Goal: Information Seeking & Learning: Learn about a topic

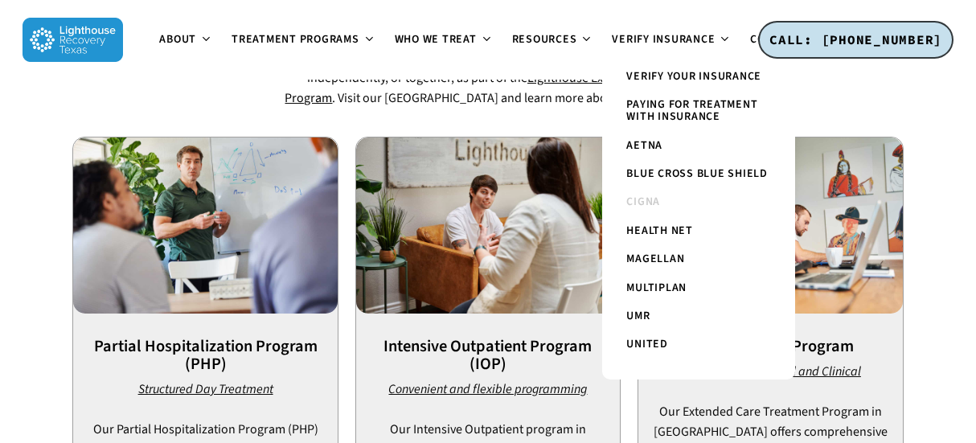
scroll to position [987, 0]
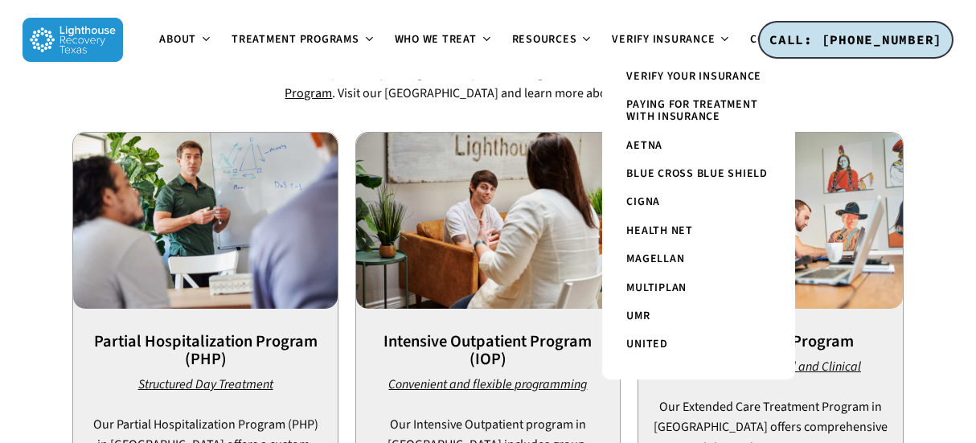
scroll to position [993, 0]
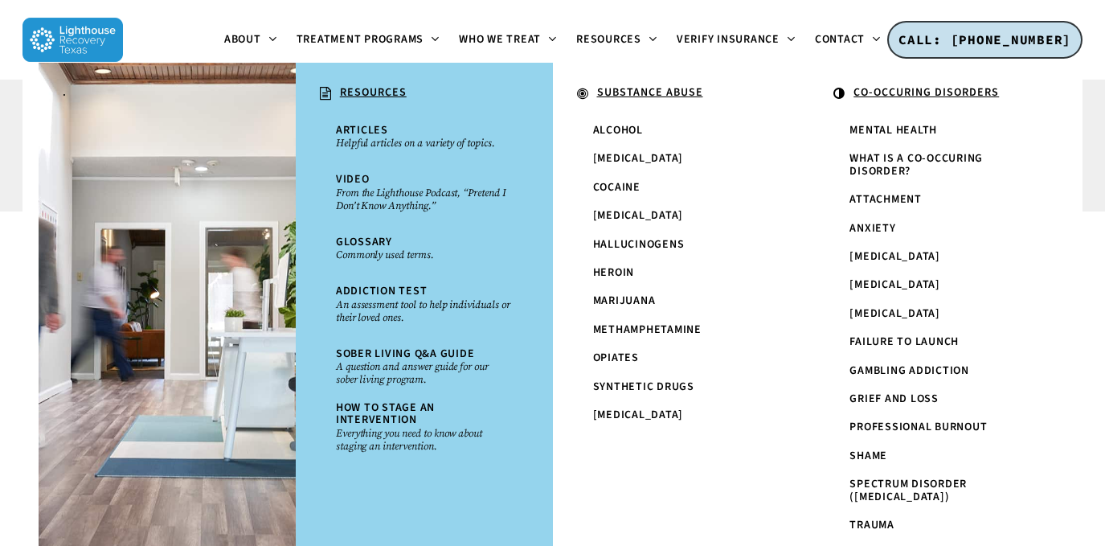
scroll to position [469, 0]
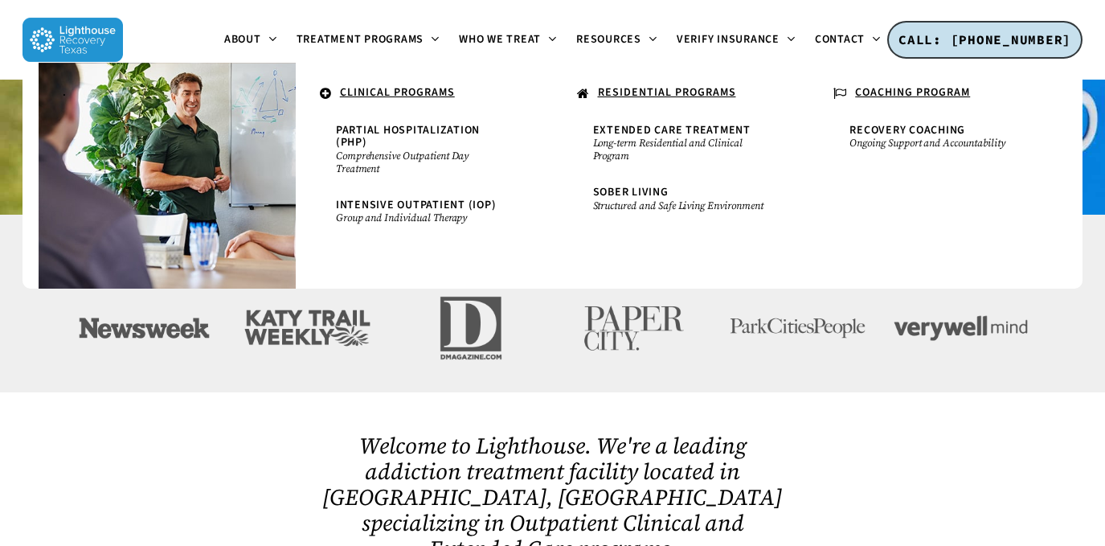
click at [360, 1] on li "Treatment Programs . CLINICAL PROGRAMS Partial Hospitalization (PHP) Comprehens…" at bounding box center [368, 40] width 163 height 80
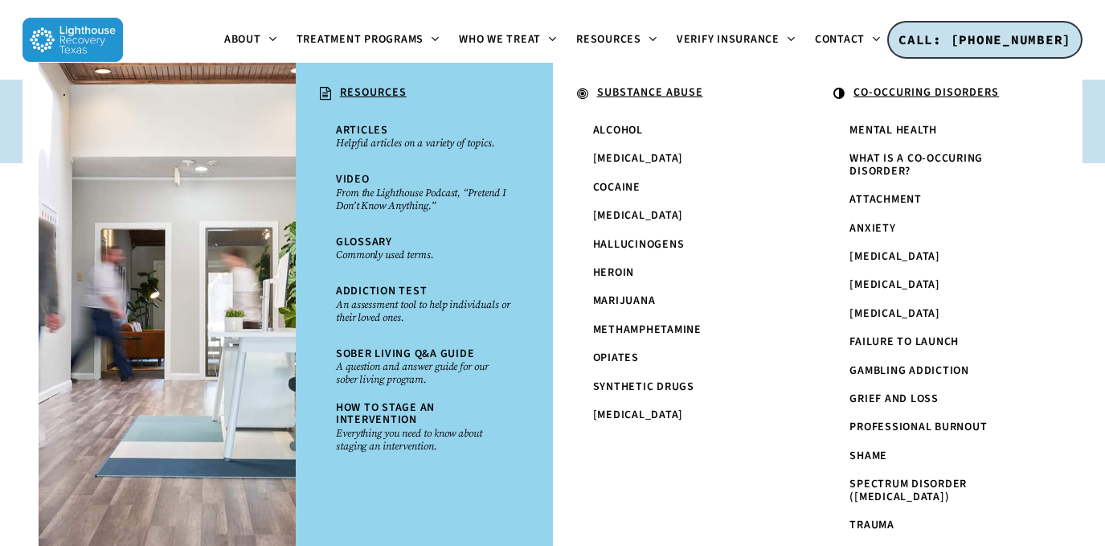
scroll to position [2008, 0]
click at [165, 45] on ul "About About Lighthouse Meet the Lighthouse Treatment Team. Treatment Philosophy…" at bounding box center [552, 40] width 859 height 80
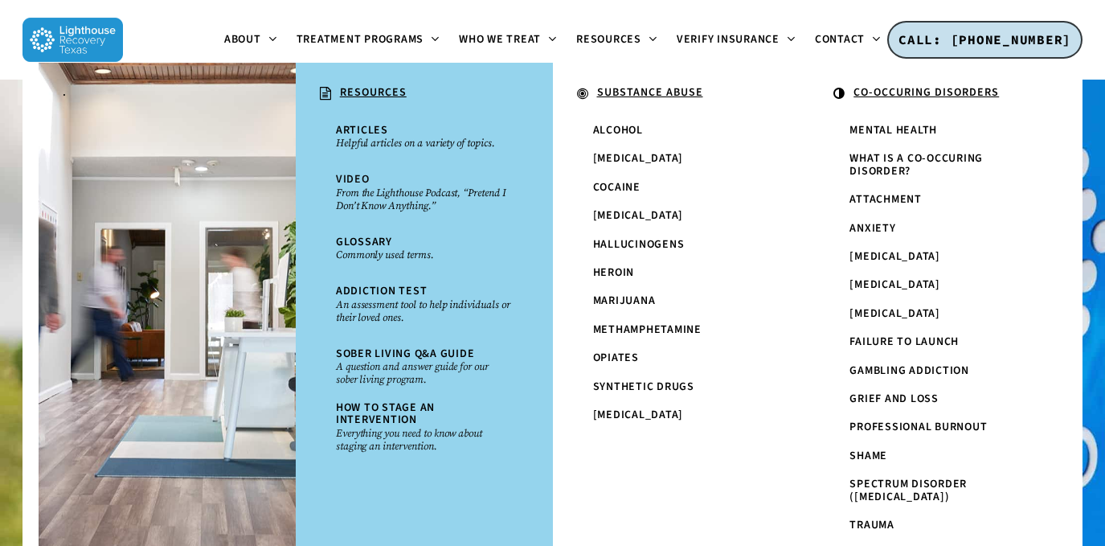
scroll to position [0, 0]
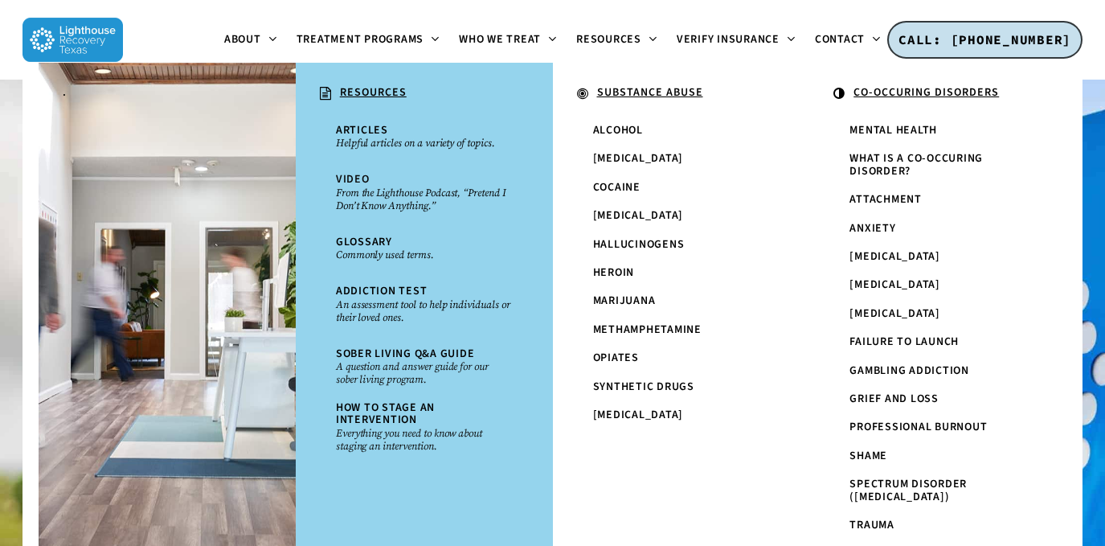
click at [16, 95] on div at bounding box center [552, 382] width 1105 height 604
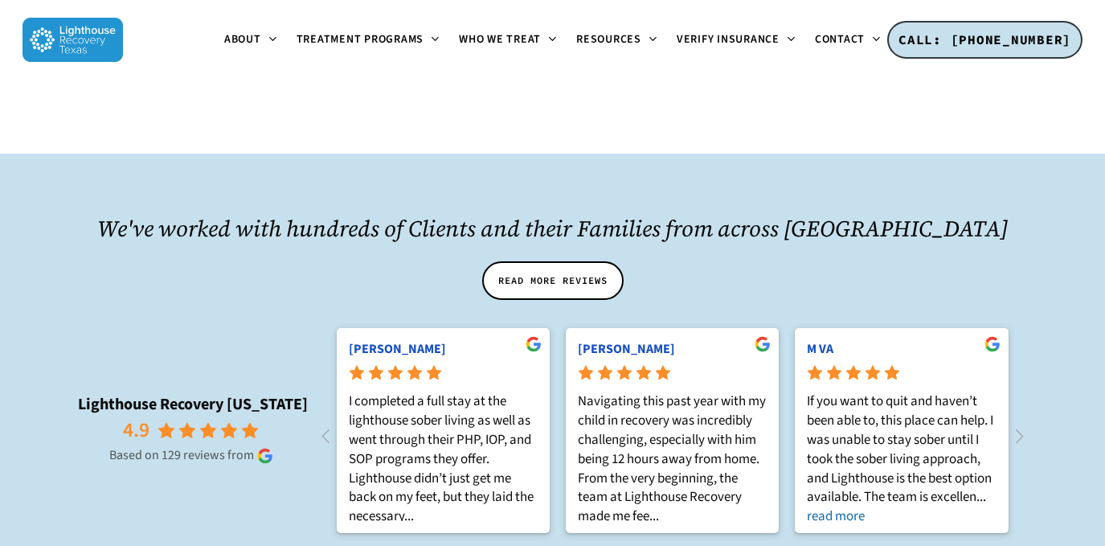
scroll to position [1733, 0]
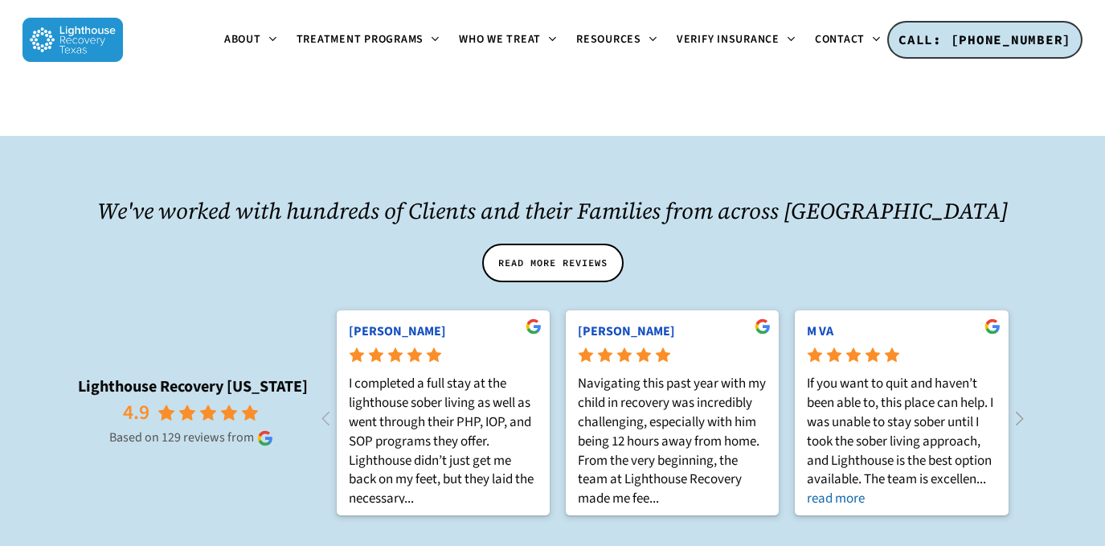
click at [975, 405] on icon at bounding box center [1019, 418] width 27 height 27
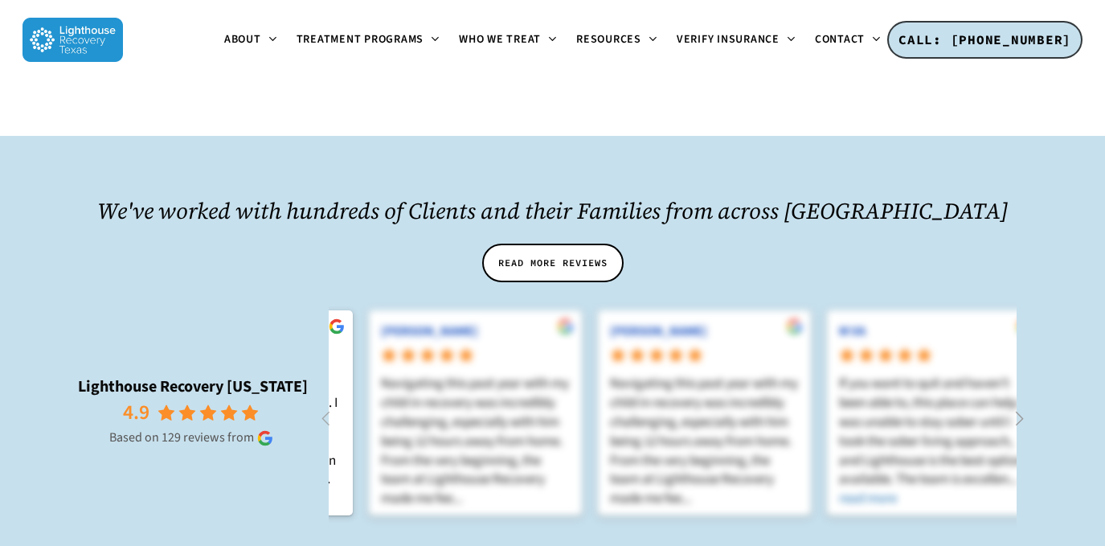
scroll to position [0, 687]
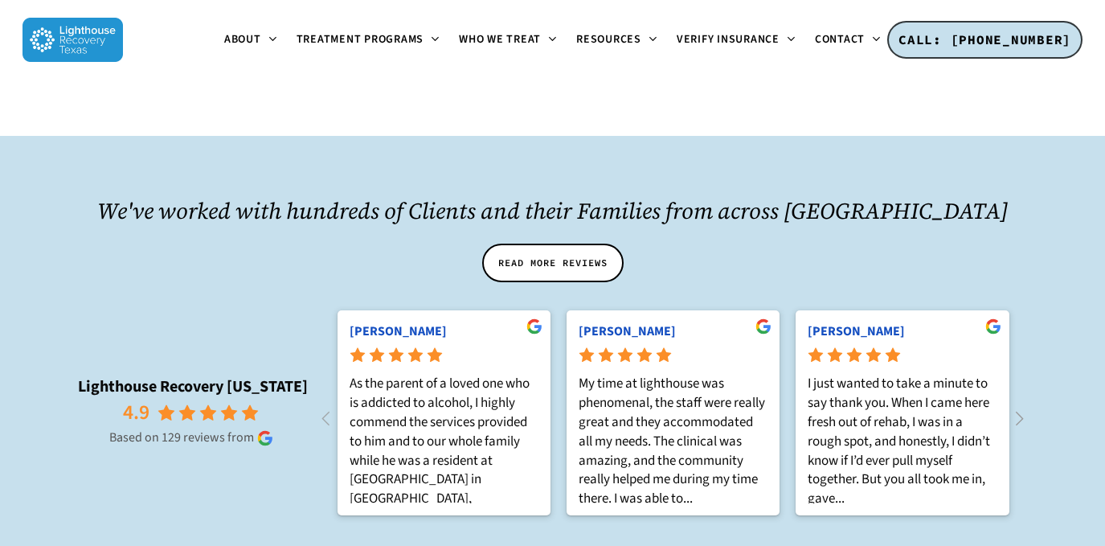
click at [975, 405] on icon at bounding box center [1019, 418] width 27 height 27
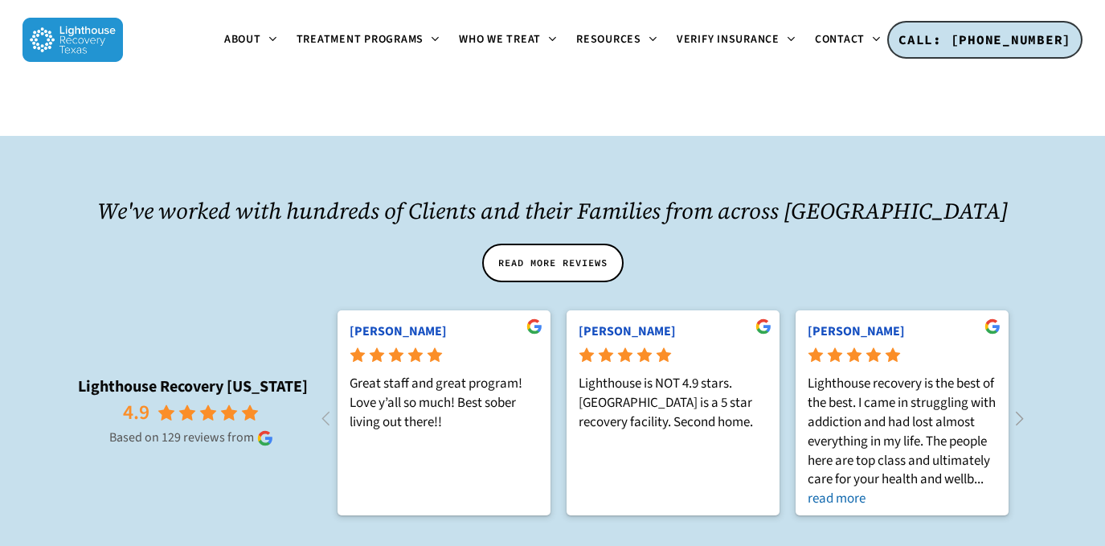
click at [975, 405] on icon at bounding box center [1019, 418] width 27 height 27
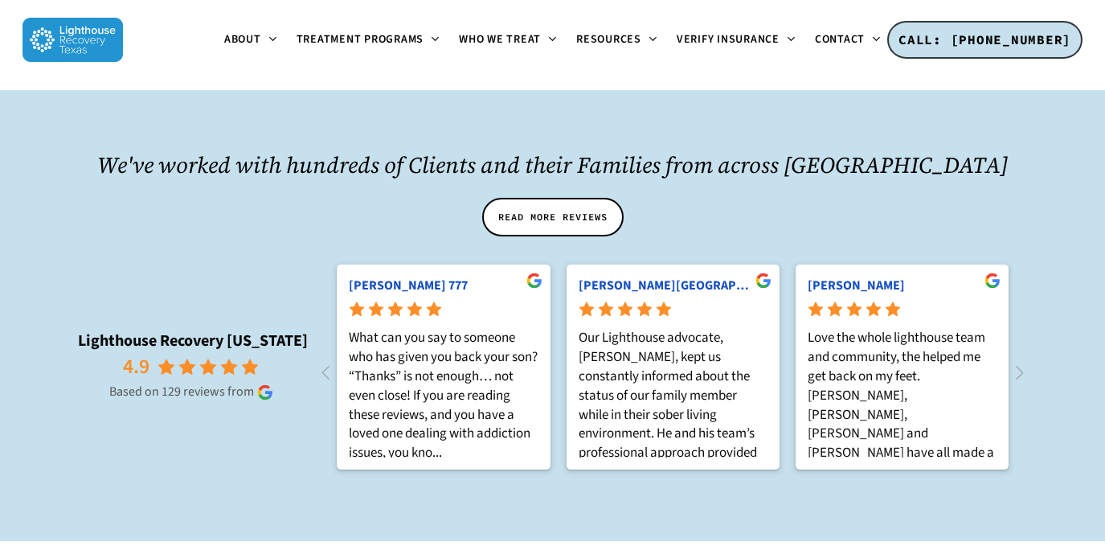
scroll to position [1764, 0]
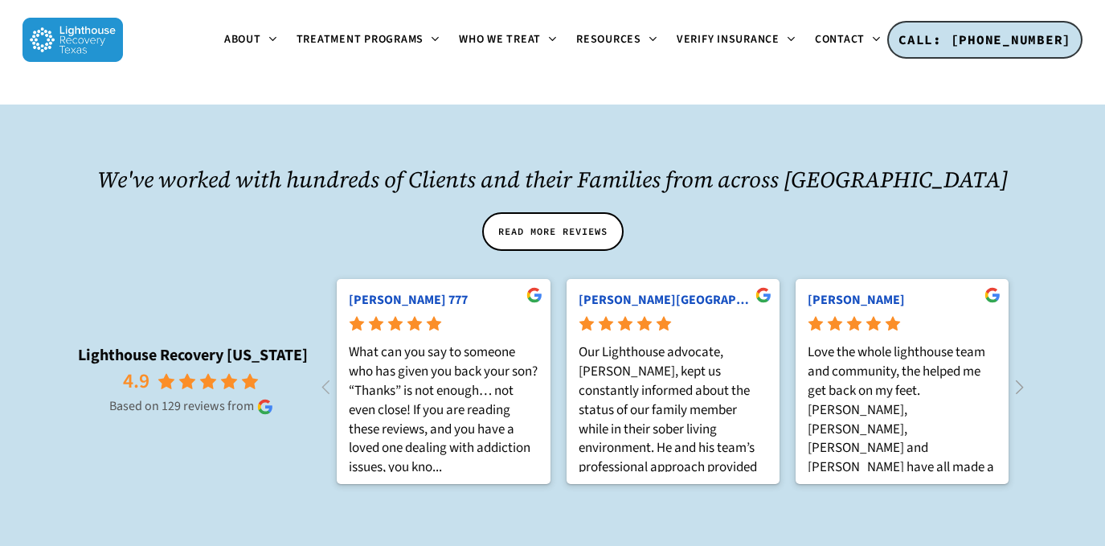
click at [975, 374] on icon at bounding box center [1019, 387] width 27 height 27
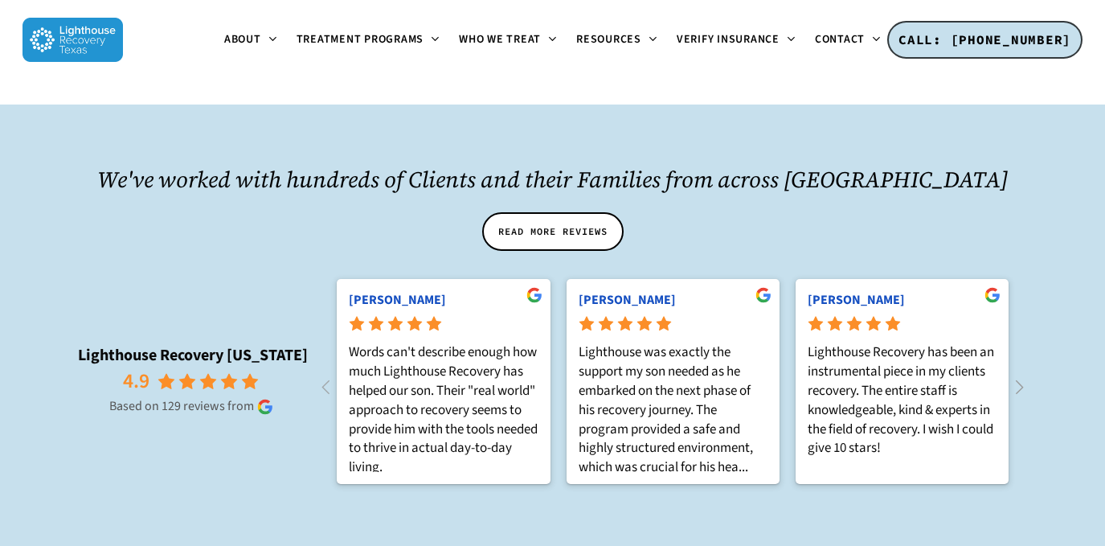
click at [975, 374] on icon at bounding box center [1019, 387] width 27 height 27
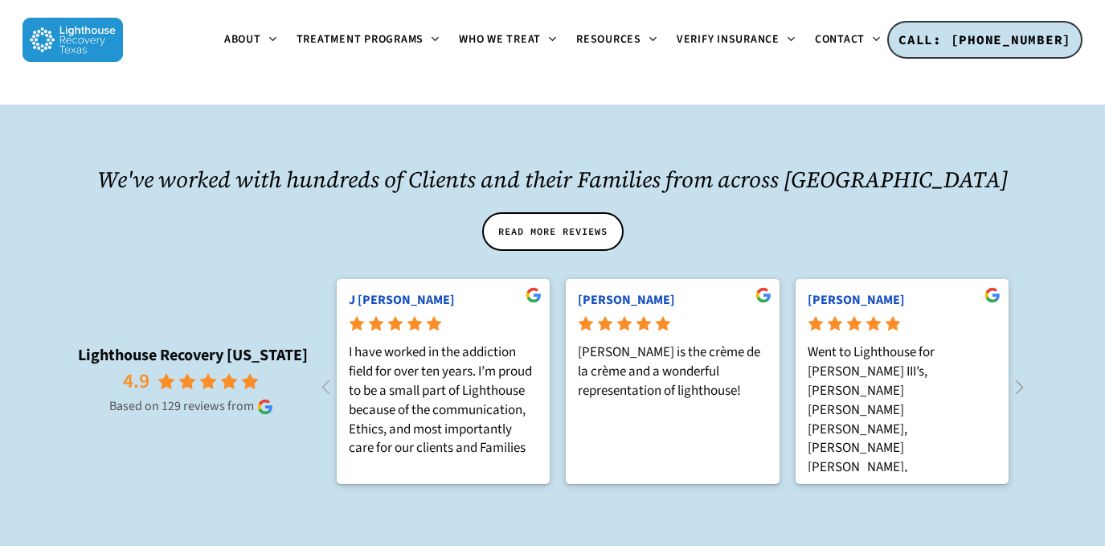
click at [975, 374] on icon at bounding box center [1019, 387] width 27 height 27
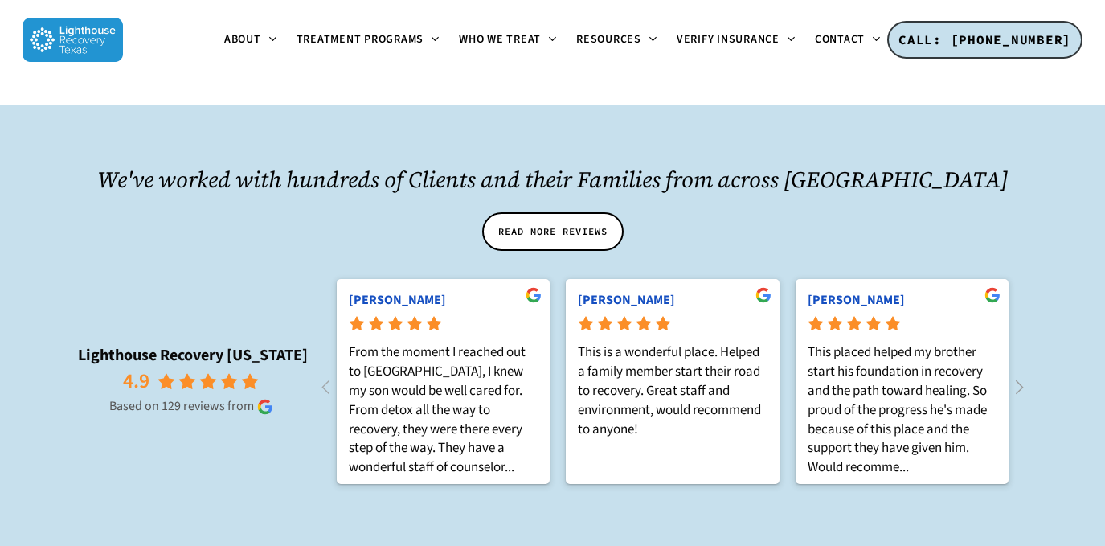
click at [975, 374] on icon at bounding box center [1019, 387] width 27 height 27
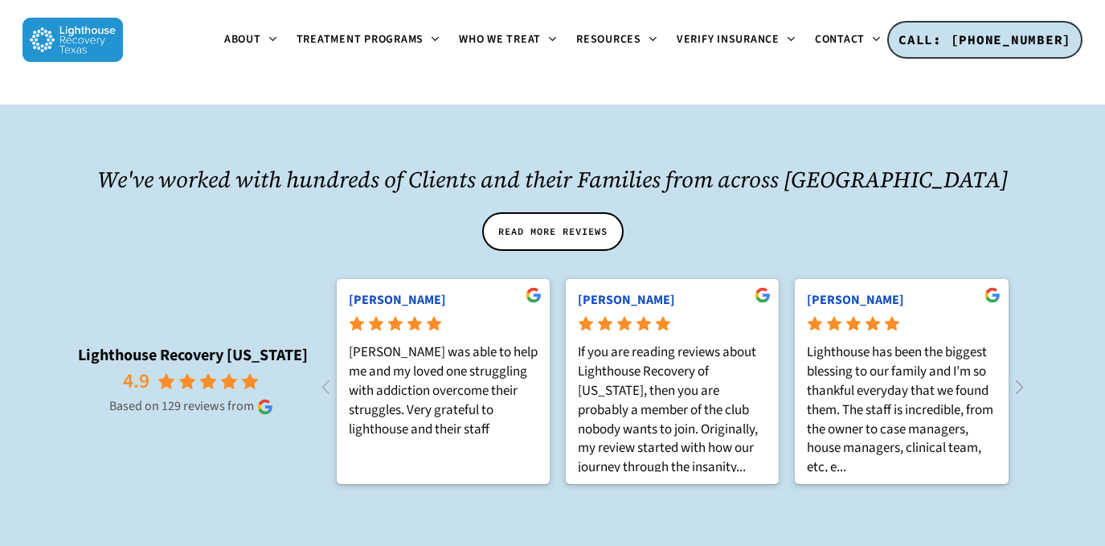
click at [975, 374] on icon at bounding box center [1019, 387] width 27 height 27
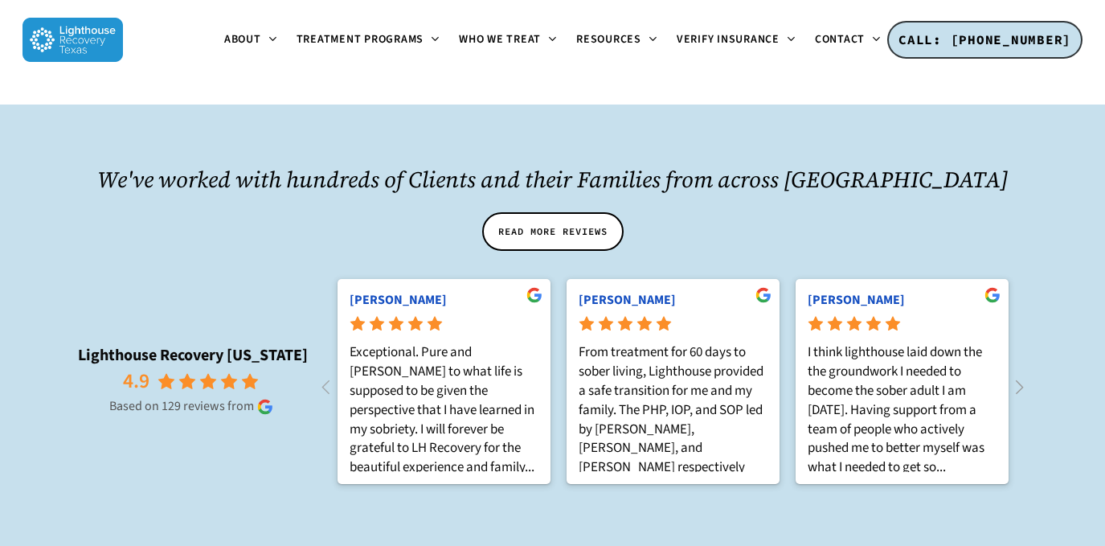
click at [975, 374] on icon at bounding box center [1019, 387] width 27 height 27
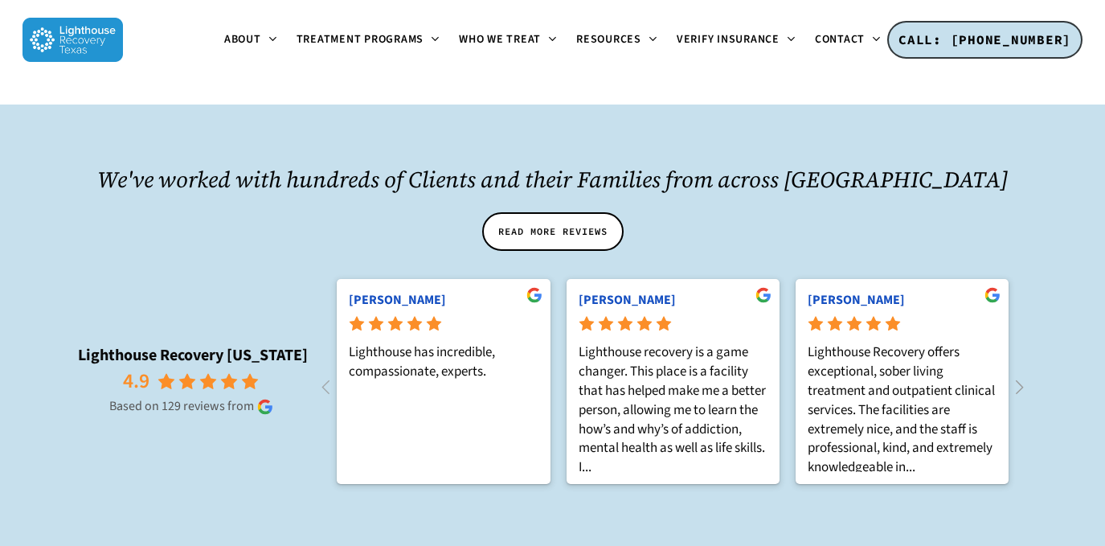
click at [975, 374] on icon at bounding box center [1019, 387] width 27 height 27
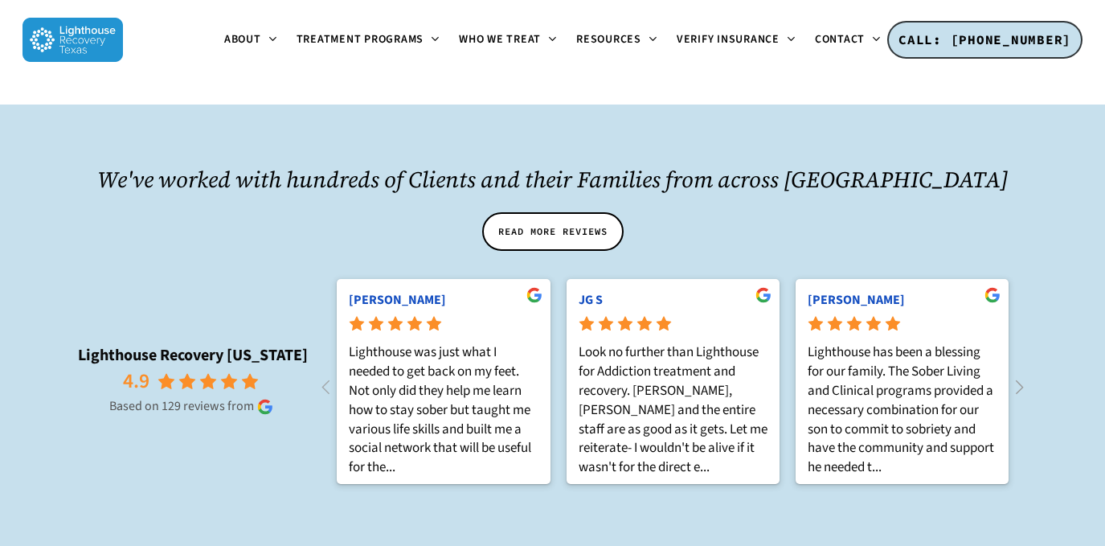
click at [975, 374] on icon at bounding box center [1019, 387] width 27 height 27
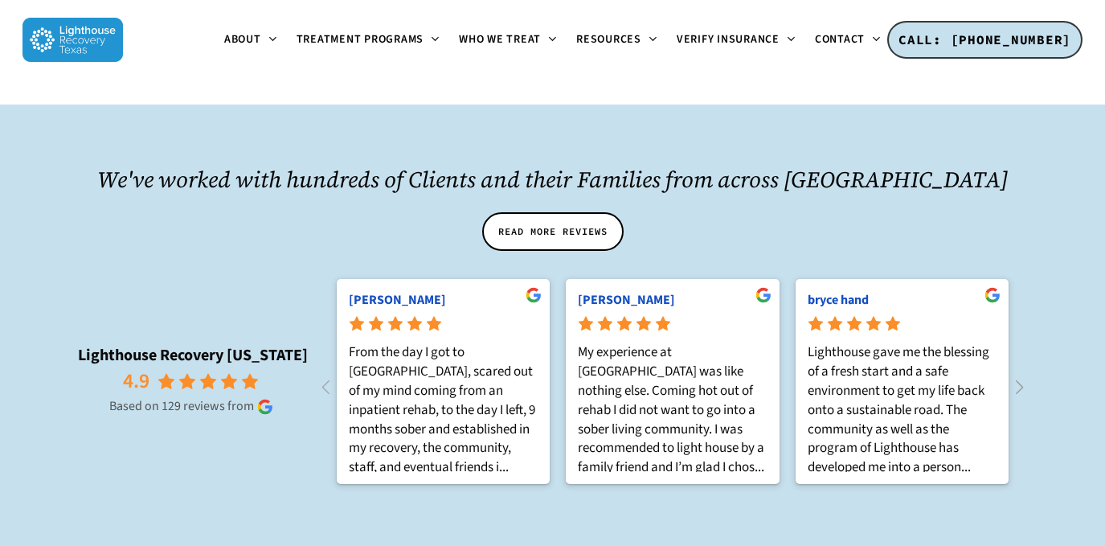
click at [975, 374] on icon at bounding box center [1019, 387] width 27 height 27
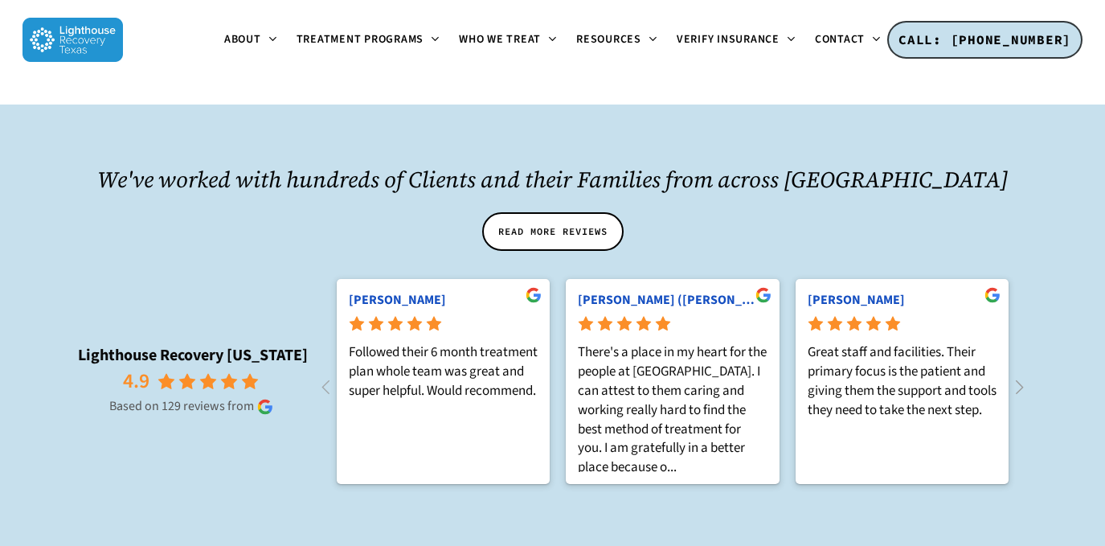
click at [975, 374] on icon at bounding box center [1019, 387] width 27 height 27
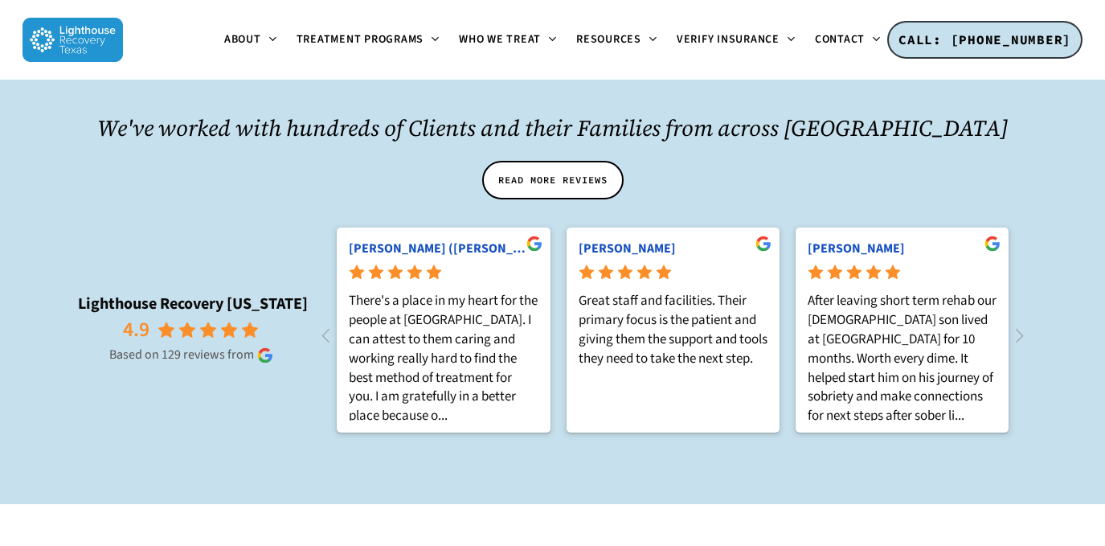
scroll to position [1758, 0]
